Goal: Check status: Check status

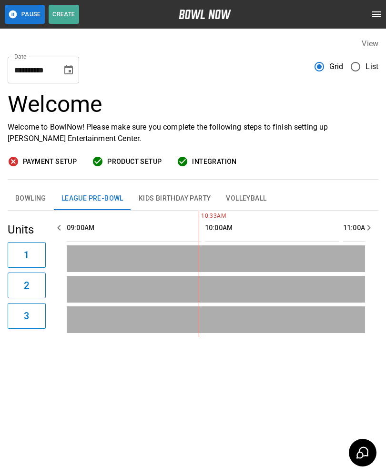
scroll to position [0, 85]
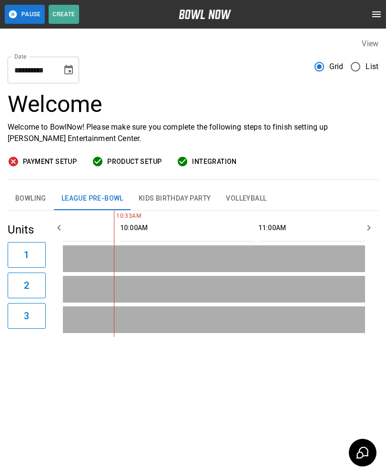
click at [67, 70] on icon "Choose date, selected date is Sep 27, 2025" at bounding box center [68, 69] width 11 height 11
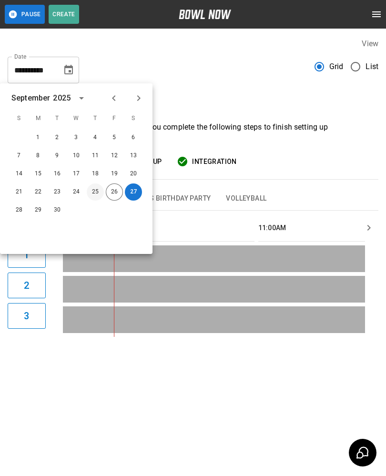
click at [100, 185] on button "25" at bounding box center [95, 191] width 17 height 17
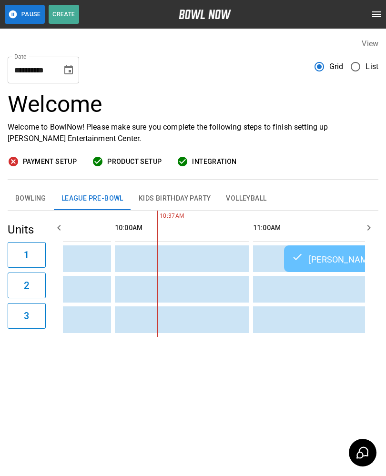
scroll to position [0, 166]
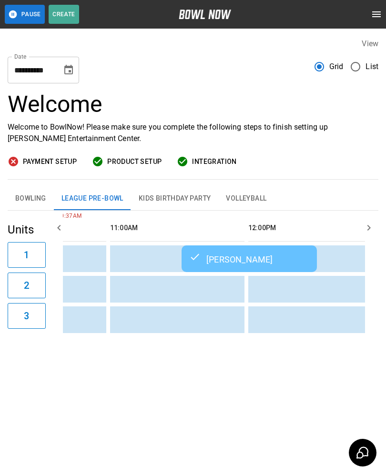
click at [55, 65] on input "**********" at bounding box center [32, 70] width 48 height 27
click at [63, 74] on icon "Choose date, selected date is Sep 25, 2025" at bounding box center [68, 69] width 11 height 11
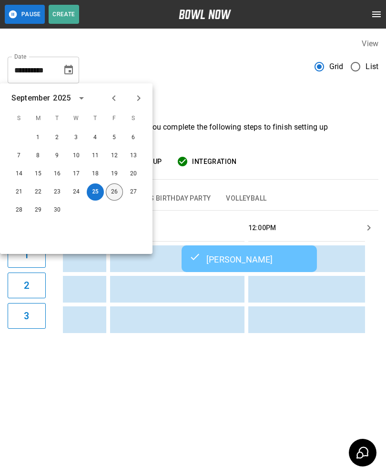
click at [108, 194] on button "26" at bounding box center [114, 191] width 17 height 17
type input "**********"
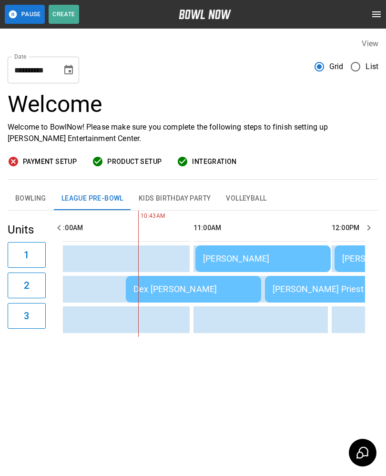
scroll to position [0, 149]
click at [171, 290] on div "Dex [PERSON_NAME]" at bounding box center [194, 289] width 120 height 10
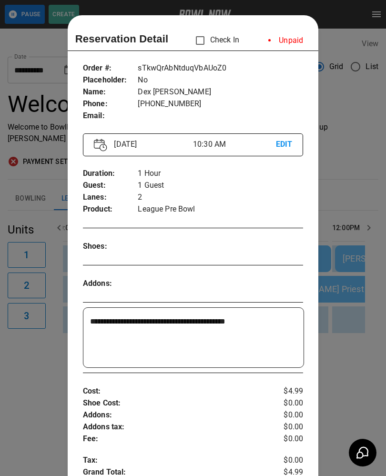
scroll to position [15, 0]
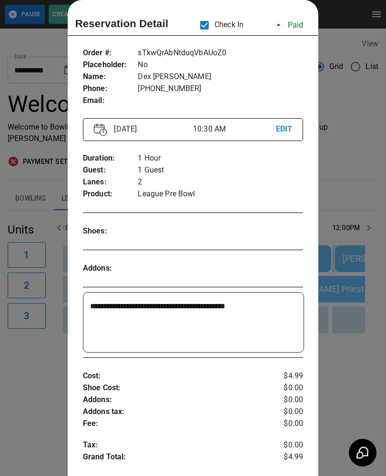
click at [353, 184] on div at bounding box center [193, 238] width 386 height 476
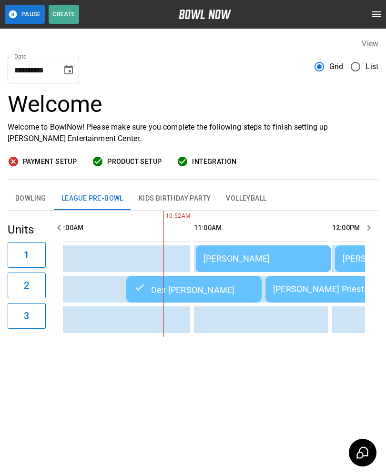
click at [29, 203] on button "Bowling" at bounding box center [31, 198] width 46 height 23
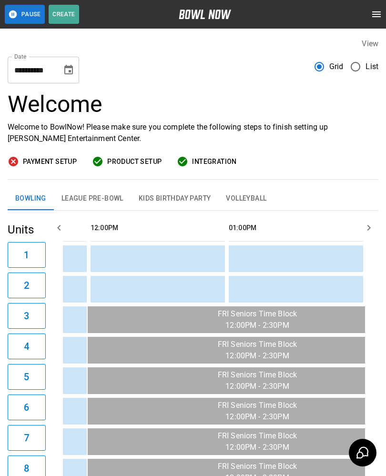
scroll to position [0, 452]
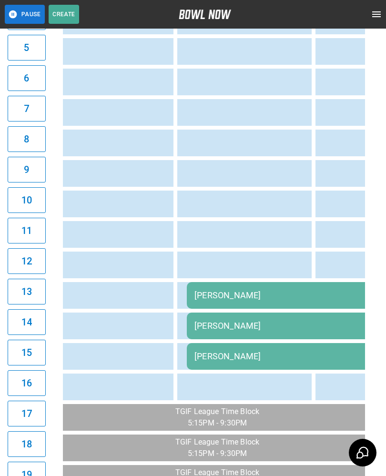
click at [210, 293] on div "[PERSON_NAME]" at bounding box center [358, 295] width 329 height 10
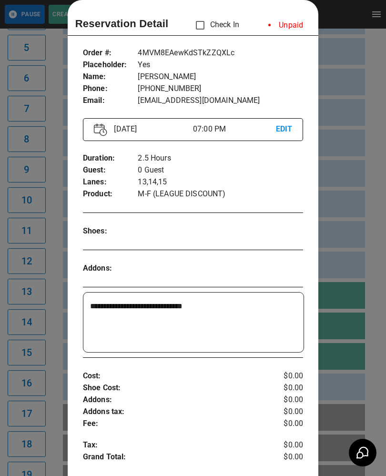
click at [378, 187] on div at bounding box center [193, 238] width 386 height 476
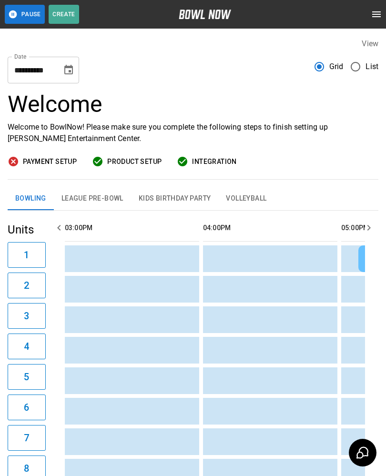
scroll to position [0, 770]
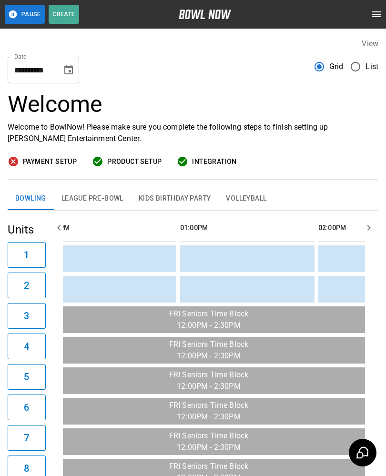
click at [100, 204] on button "League Pre-Bowl" at bounding box center [92, 198] width 77 height 23
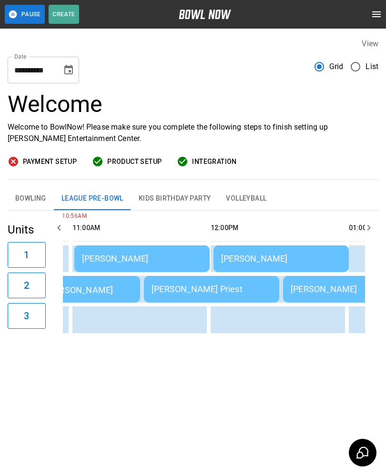
click at [250, 385] on div "**********" at bounding box center [193, 198] width 386 height 396
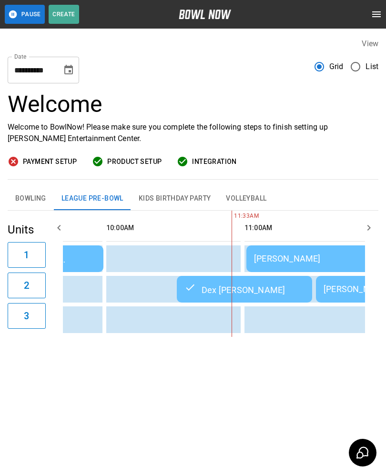
scroll to position [0, 95]
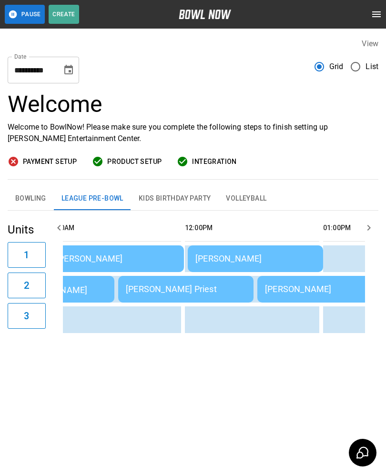
click at [156, 289] on div "[PERSON_NAME] Priest" at bounding box center [186, 289] width 120 height 10
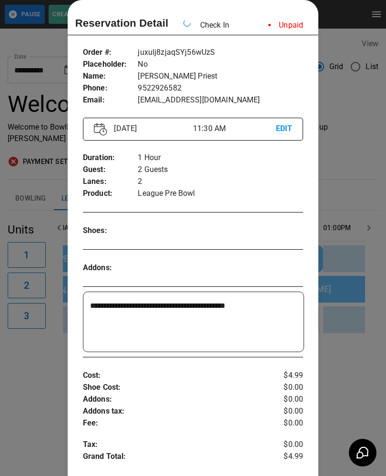
scroll to position [0, 276]
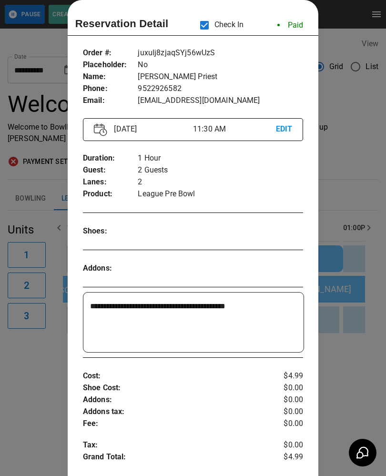
click at [30, 427] on div at bounding box center [193, 238] width 386 height 476
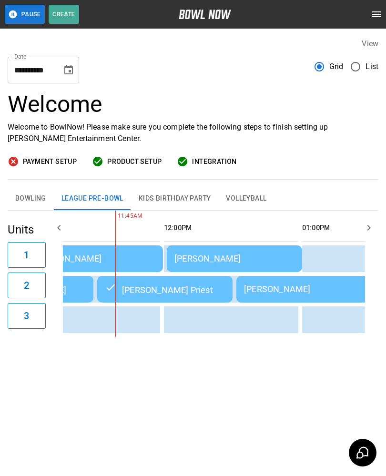
scroll to position [0, 352]
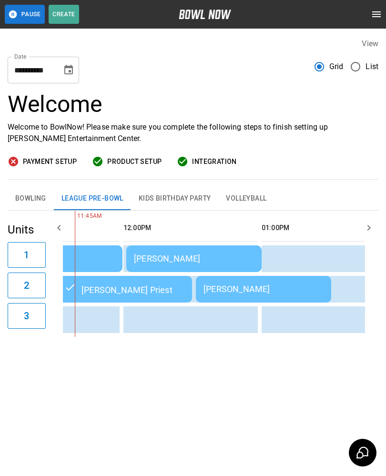
click at [229, 286] on div "[PERSON_NAME]" at bounding box center [263, 289] width 120 height 10
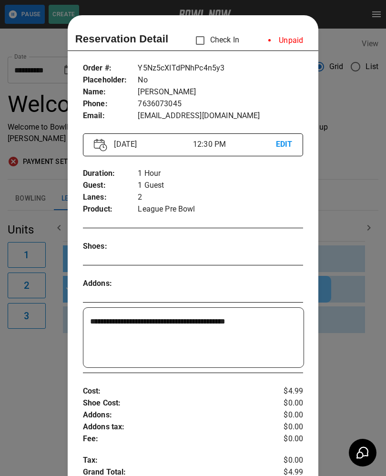
scroll to position [15, 0]
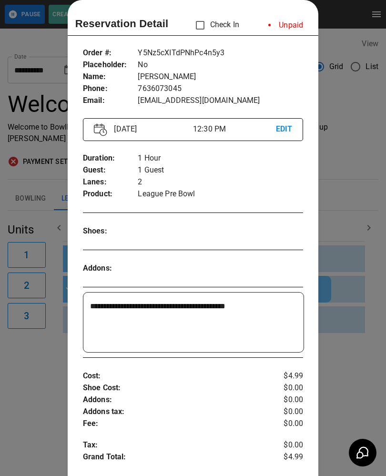
click at [24, 432] on div at bounding box center [193, 238] width 386 height 476
